Goal: Complete application form

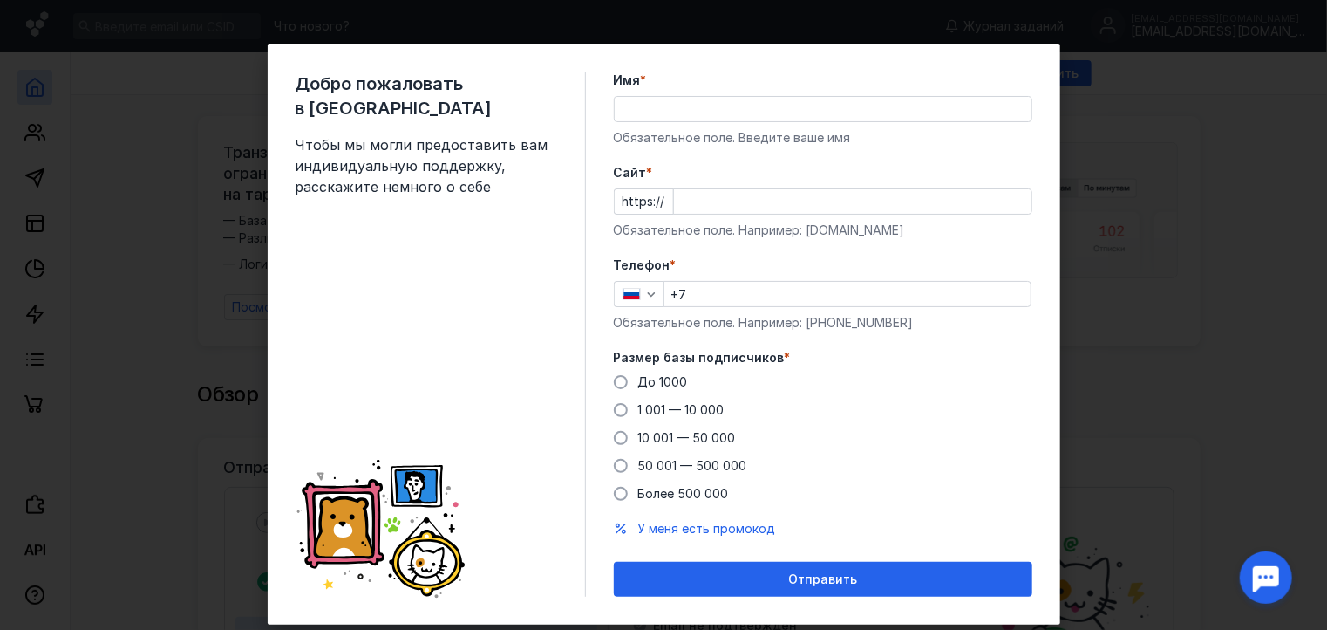
click at [695, 193] on input "Cайт *" at bounding box center [853, 201] width 358 height 24
type input "[DOMAIN_NAME]"
click at [708, 116] on input "Имя *" at bounding box center [823, 109] width 417 height 24
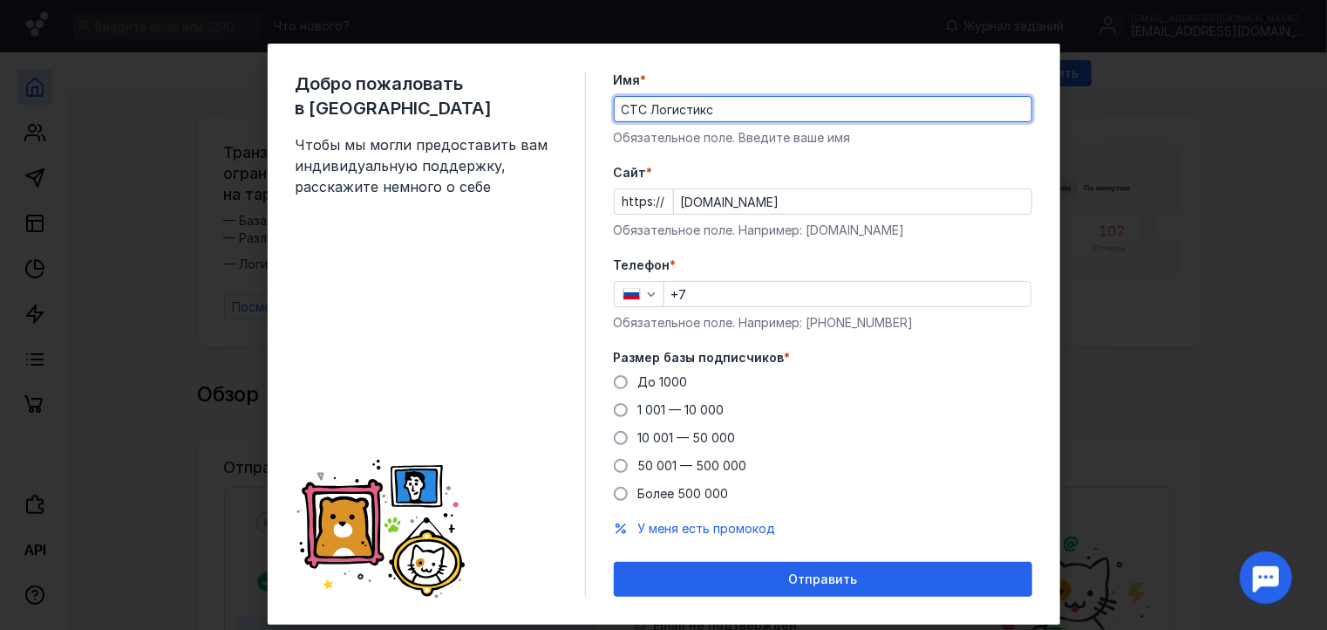
type input "СТС Логистикс"
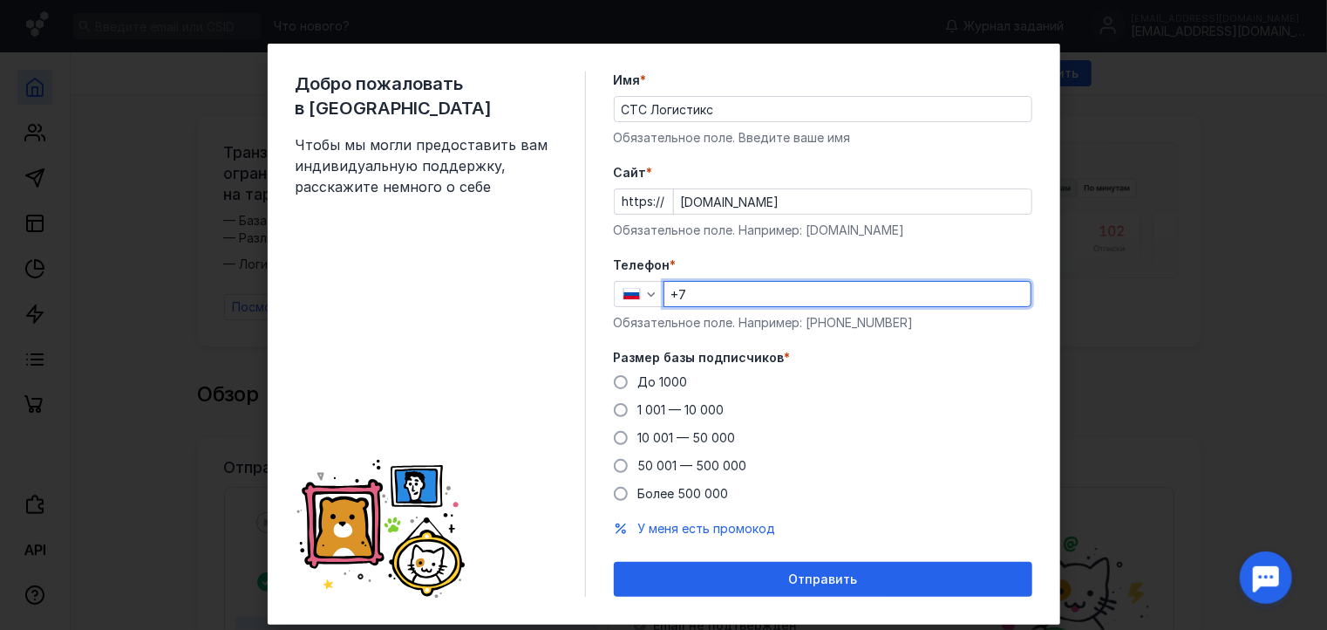
click at [691, 290] on input "+7" at bounding box center [847, 294] width 366 height 24
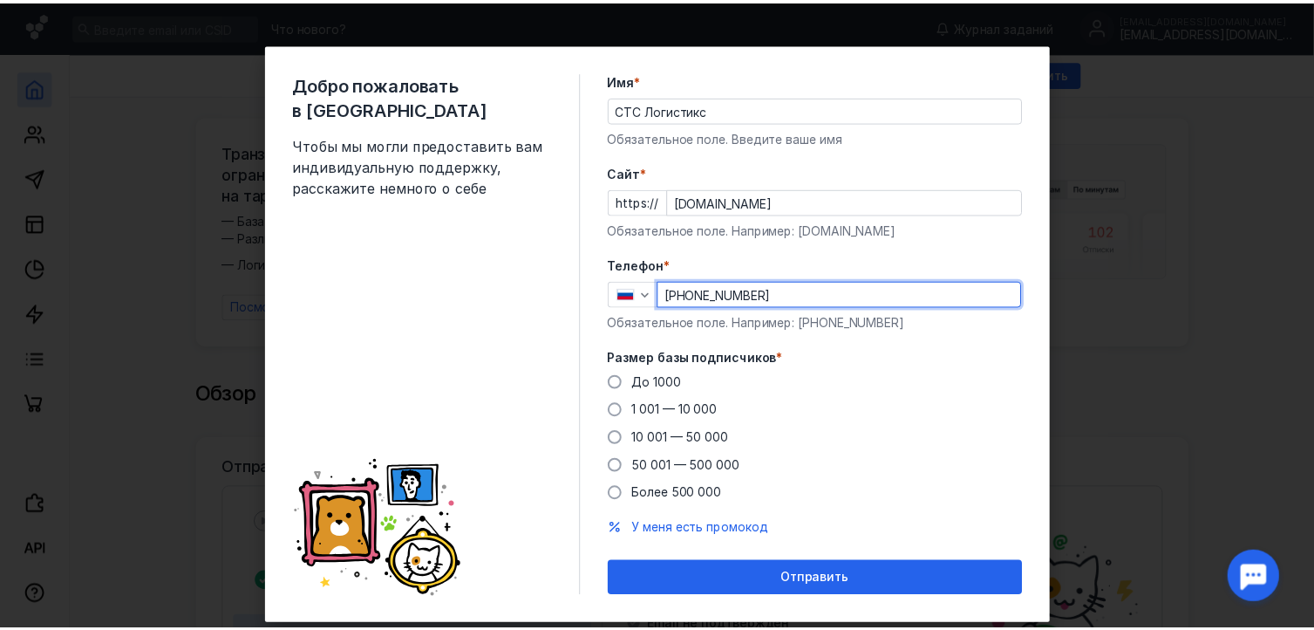
scroll to position [38, 0]
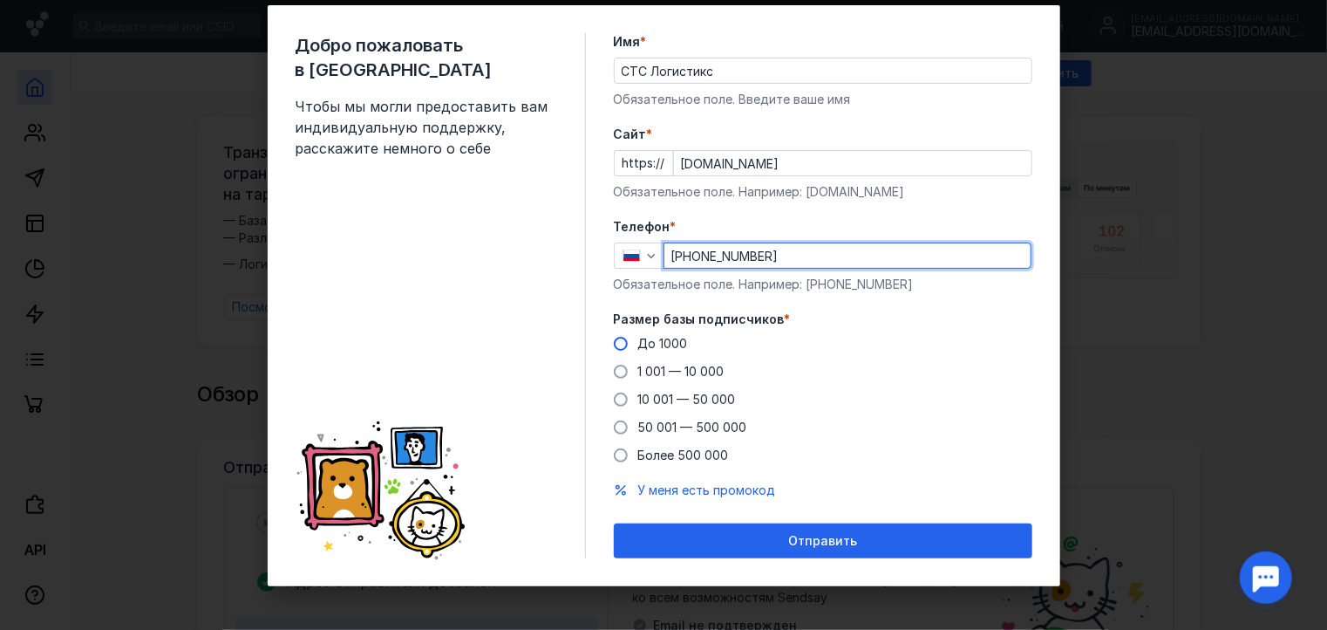
type input "[PHONE_NUMBER]"
click at [616, 340] on span at bounding box center [621, 344] width 14 height 14
click at [0, 0] on input "До 1000" at bounding box center [0, 0] width 0 height 0
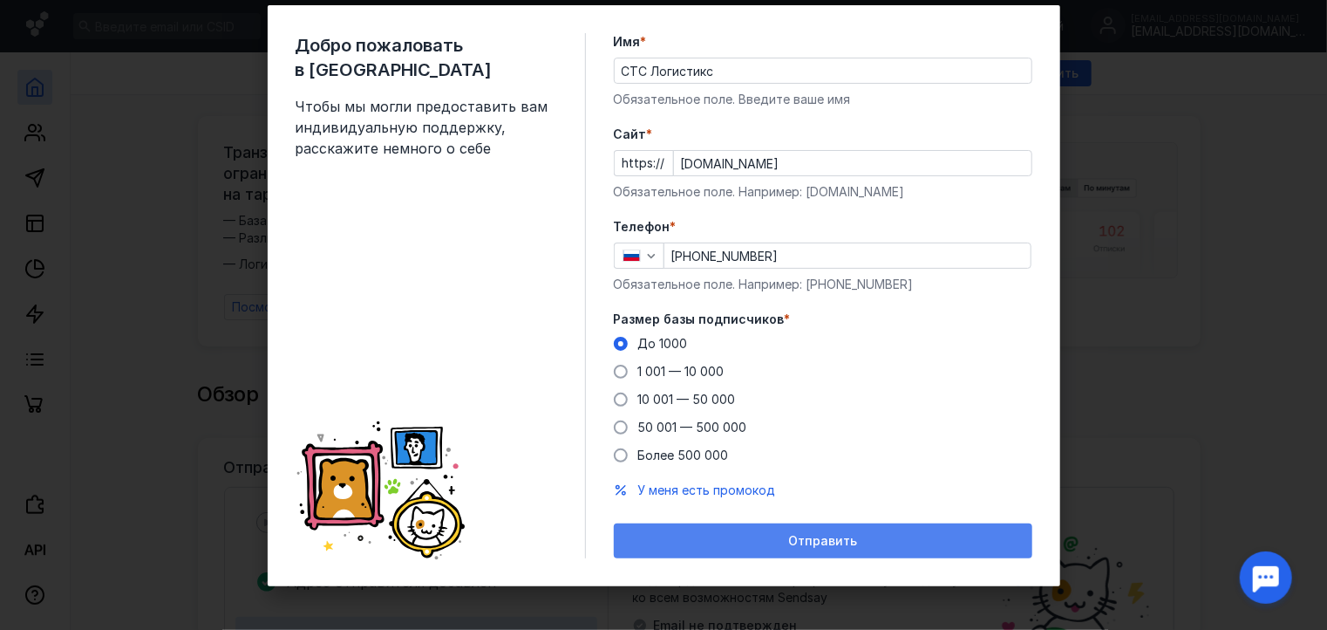
click at [841, 538] on span "Отправить" at bounding box center [822, 541] width 69 height 15
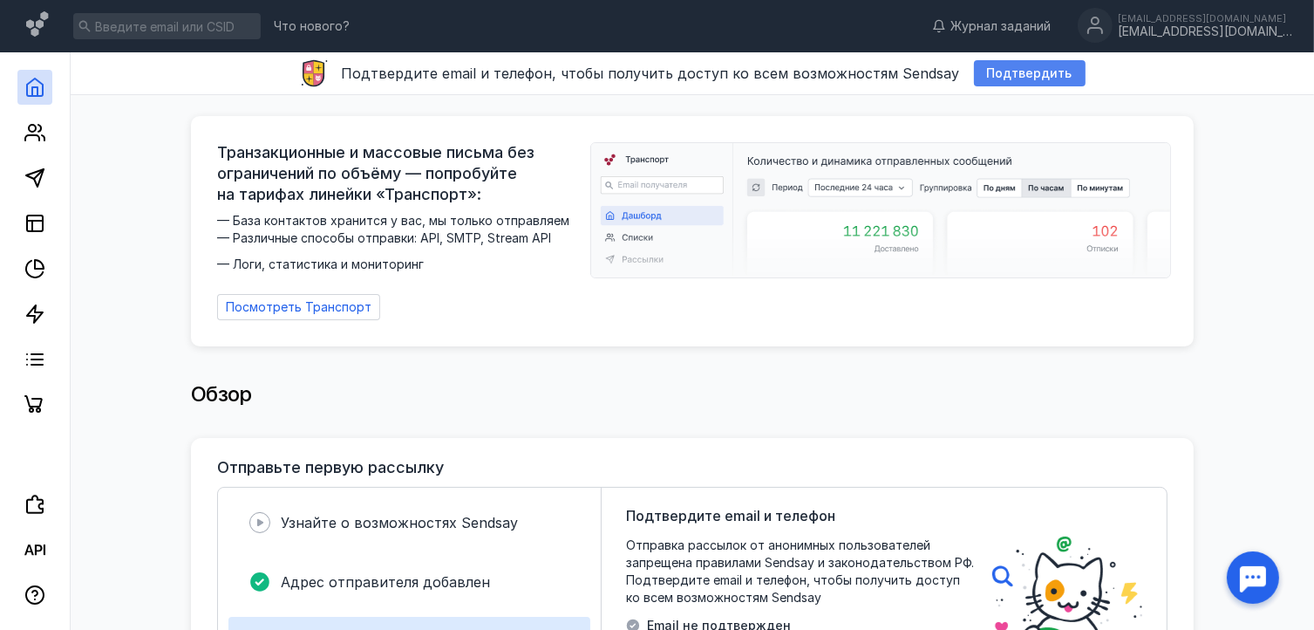
click at [989, 78] on span "Подтвердить" at bounding box center [1029, 73] width 85 height 15
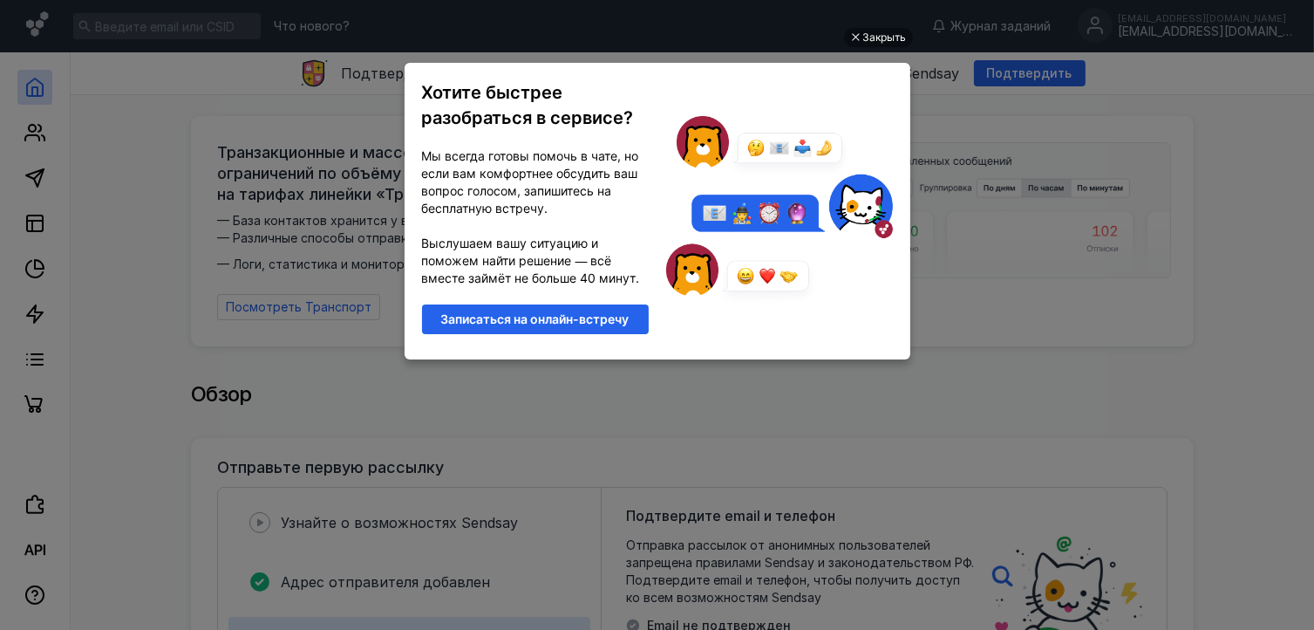
scroll to position [0, 0]
click at [589, 312] on link "Записаться на онлайн-встречу" at bounding box center [535, 319] width 227 height 30
